Goal: Check status: Check status

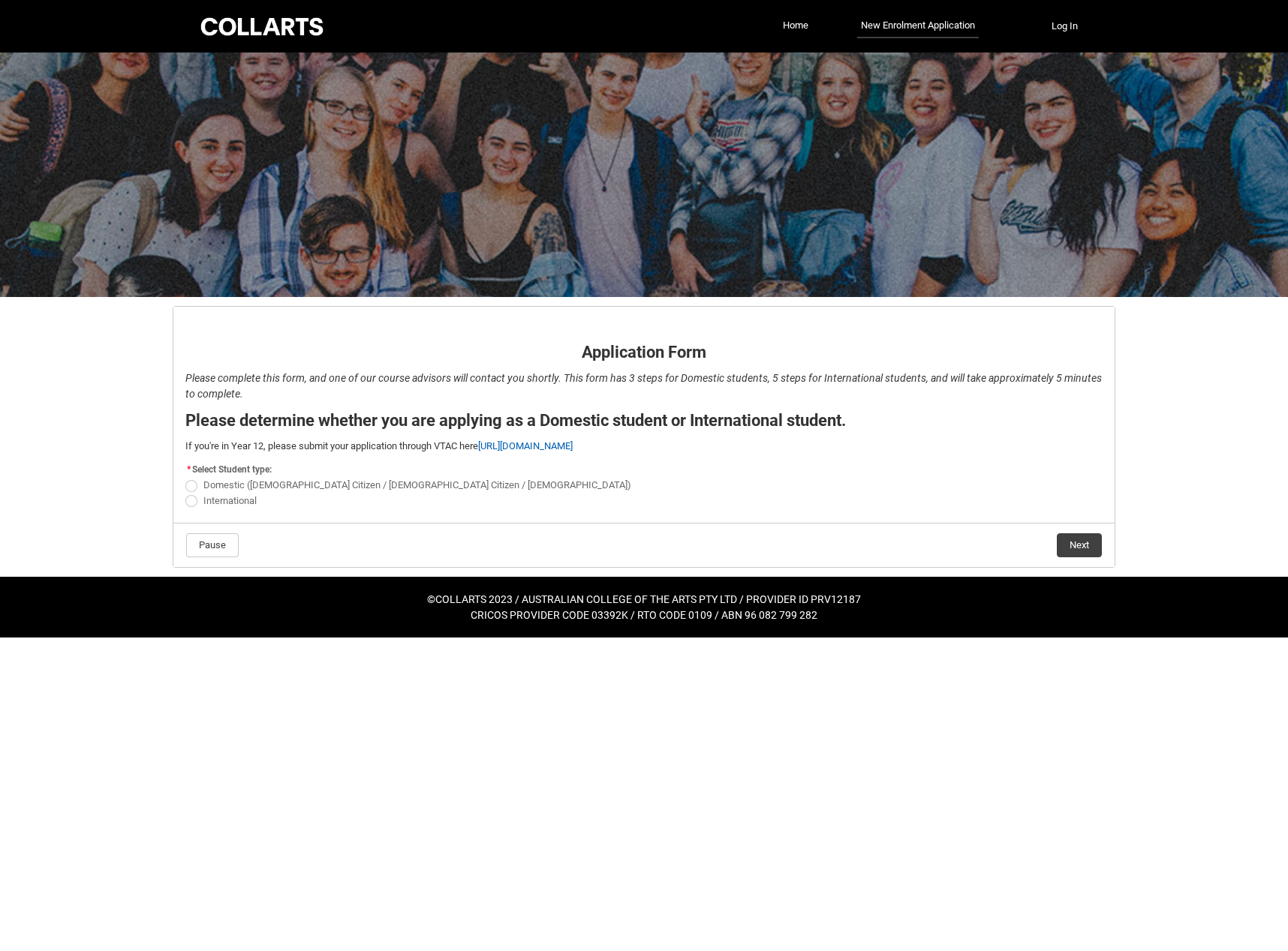
click at [107, 372] on div "Skip to Main Content Collarts Education Community Home New Enrolment Applicatio…" at bounding box center [644, 318] width 1288 height 637
